Goal: Transaction & Acquisition: Purchase product/service

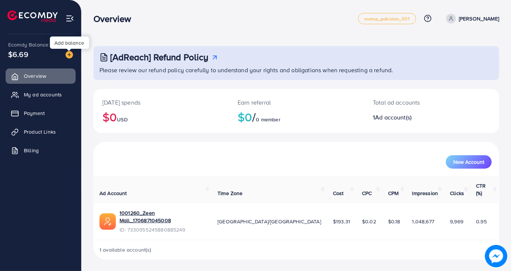
click at [70, 54] on img at bounding box center [69, 54] width 7 height 7
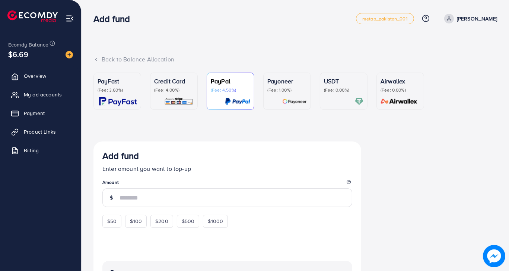
click at [336, 90] on p "(Fee: 0.00%)" at bounding box center [343, 90] width 39 height 6
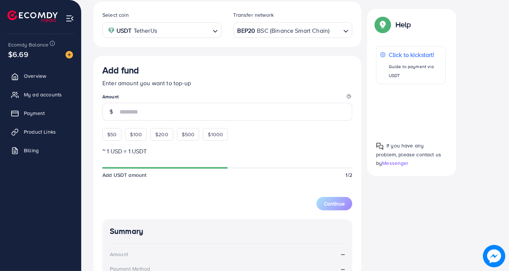
scroll to position [122, 0]
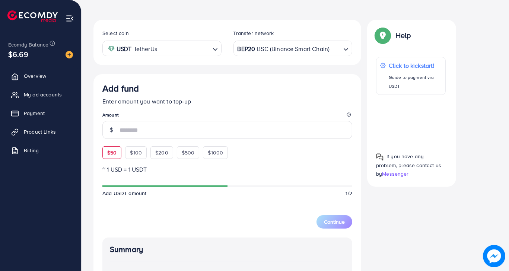
click at [109, 147] on div "$50" at bounding box center [111, 152] width 19 height 13
type input "**"
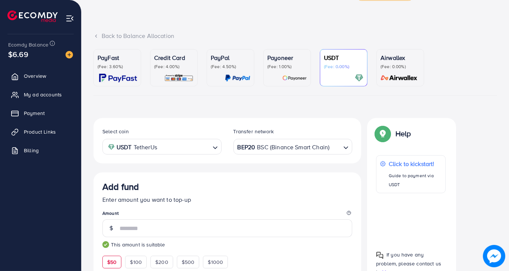
scroll to position [22, 0]
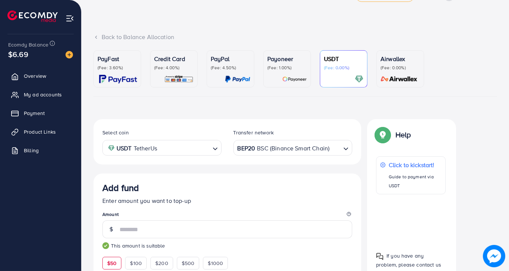
click at [272, 142] on div "BEP20 BSC (Binance Smart Chain)" at bounding box center [288, 147] width 105 height 13
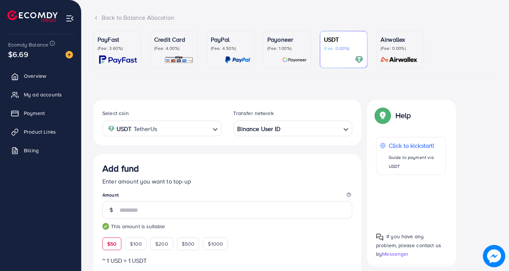
scroll to position [0, 0]
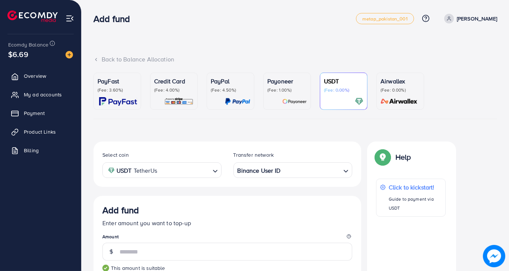
click at [98, 98] on div at bounding box center [117, 101] width 39 height 9
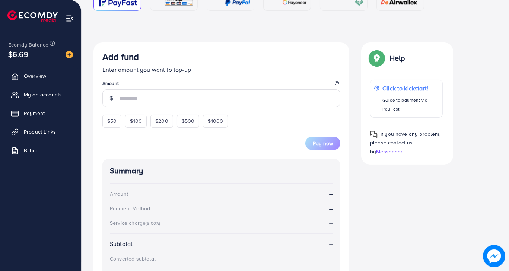
scroll to position [112, 0]
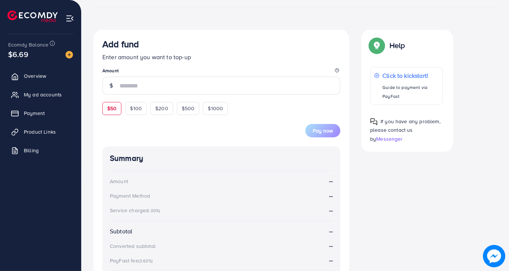
click at [114, 105] on span "$50" at bounding box center [111, 108] width 9 height 7
type input "**"
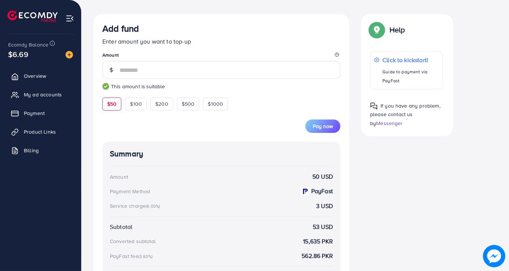
scroll to position [165, 0]
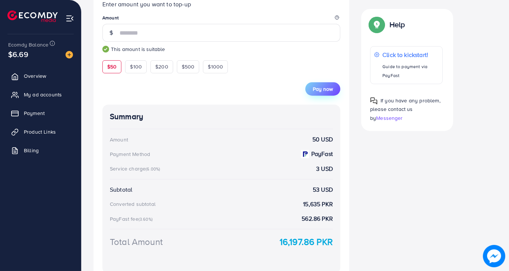
click at [324, 92] on button "Pay now" at bounding box center [322, 88] width 35 height 13
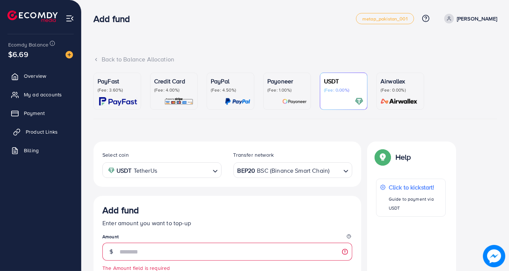
click at [30, 137] on link "Product Links" at bounding box center [41, 131] width 70 height 15
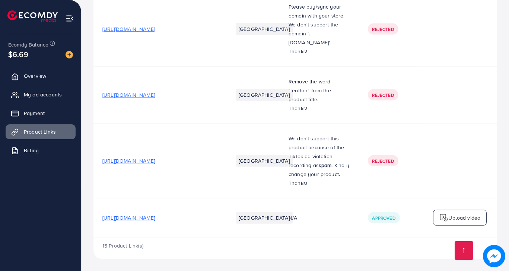
scroll to position [865, 0]
click at [155, 217] on span "https://clicktoosmart.online/products/dove-hair-tonic-elevate-your-hairs-natura…" at bounding box center [128, 217] width 52 height 7
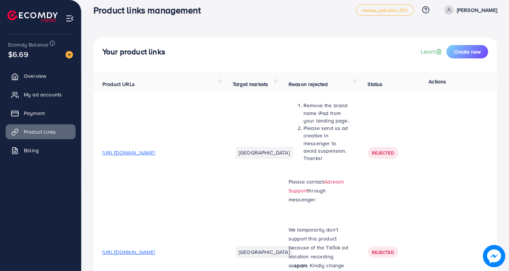
scroll to position [0, 0]
